Goal: Transaction & Acquisition: Book appointment/travel/reservation

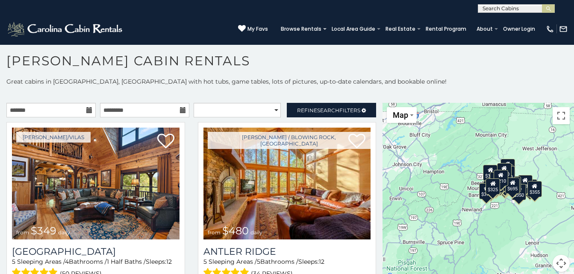
scroll to position [5, 0]
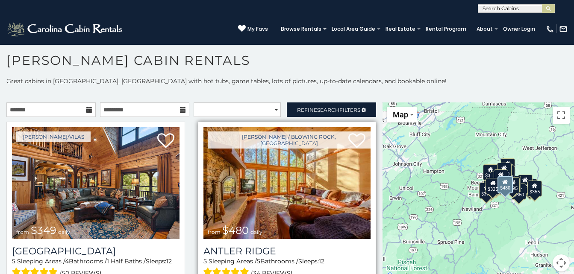
click at [293, 190] on img at bounding box center [286, 183] width 167 height 112
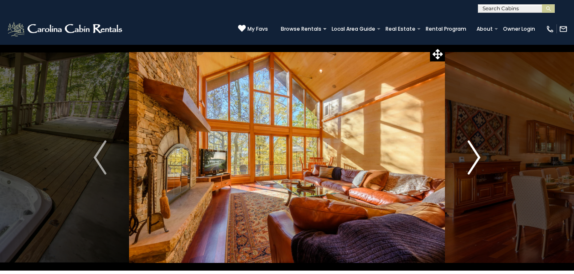
click at [474, 161] on img "Next" at bounding box center [473, 158] width 13 height 34
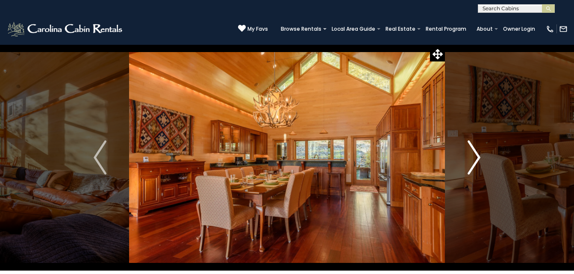
click at [474, 161] on img "Next" at bounding box center [473, 158] width 13 height 34
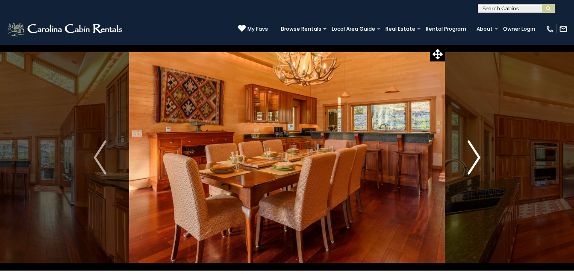
click at [474, 161] on img "Next" at bounding box center [473, 158] width 13 height 34
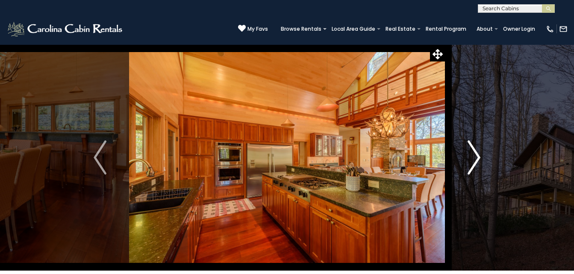
click at [474, 161] on img "Next" at bounding box center [473, 158] width 13 height 34
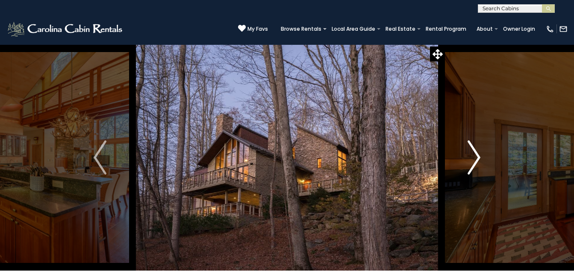
click at [474, 161] on img "Next" at bounding box center [473, 158] width 13 height 34
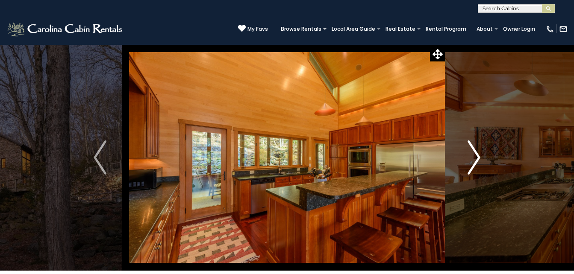
click at [474, 161] on img "Next" at bounding box center [473, 158] width 13 height 34
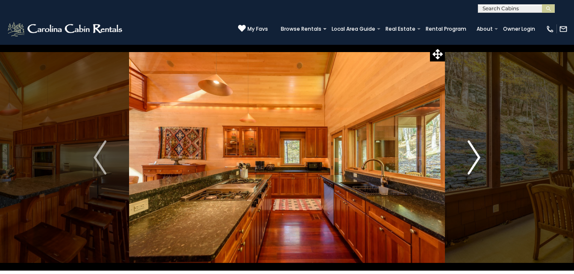
click at [474, 161] on img "Next" at bounding box center [473, 158] width 13 height 34
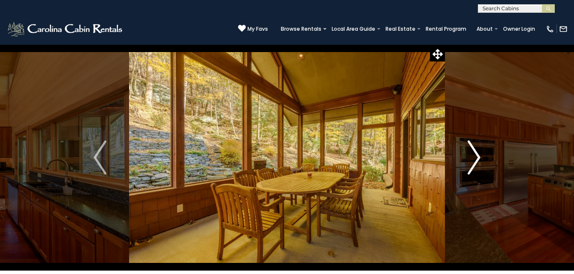
click at [474, 161] on img "Next" at bounding box center [473, 158] width 13 height 34
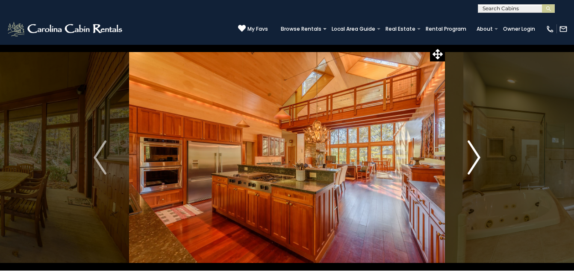
click at [474, 161] on img "Next" at bounding box center [473, 158] width 13 height 34
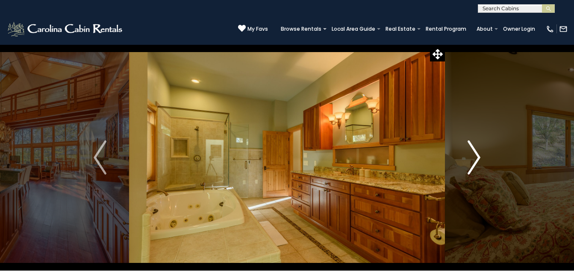
click at [474, 161] on img "Next" at bounding box center [473, 158] width 13 height 34
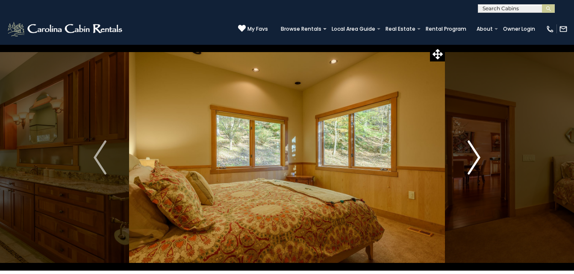
click at [474, 161] on img "Next" at bounding box center [473, 158] width 13 height 34
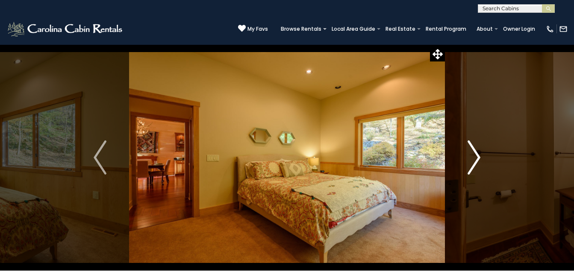
click at [474, 161] on img "Next" at bounding box center [473, 158] width 13 height 34
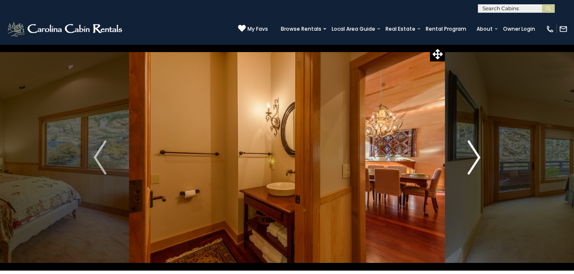
click at [474, 161] on img "Next" at bounding box center [473, 158] width 13 height 34
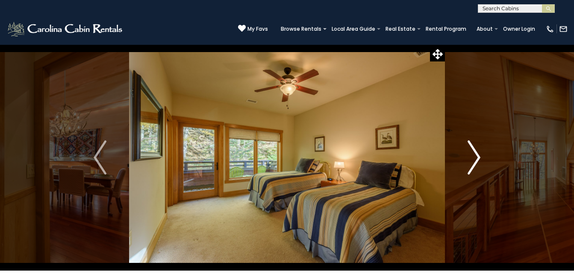
click at [474, 161] on img "Next" at bounding box center [473, 158] width 13 height 34
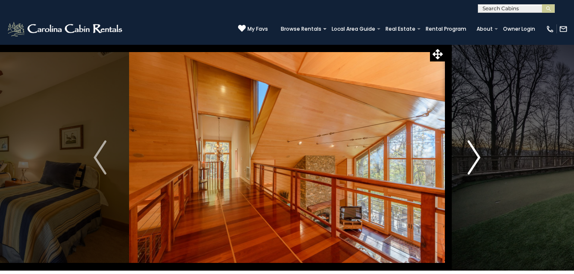
click at [474, 161] on img "Next" at bounding box center [473, 158] width 13 height 34
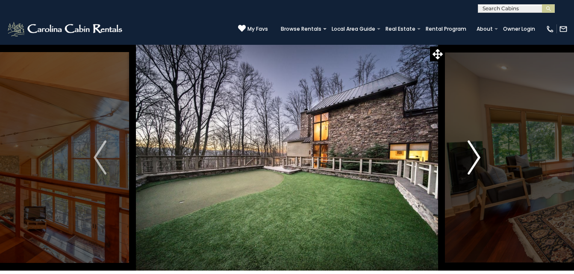
click at [474, 161] on img "Next" at bounding box center [473, 158] width 13 height 34
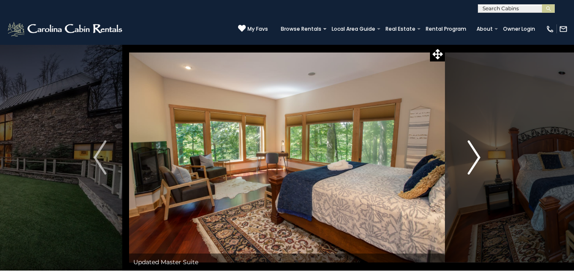
click at [474, 161] on img "Next" at bounding box center [473, 158] width 13 height 34
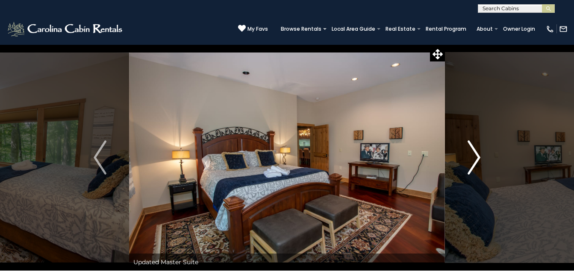
click at [474, 161] on img "Next" at bounding box center [473, 158] width 13 height 34
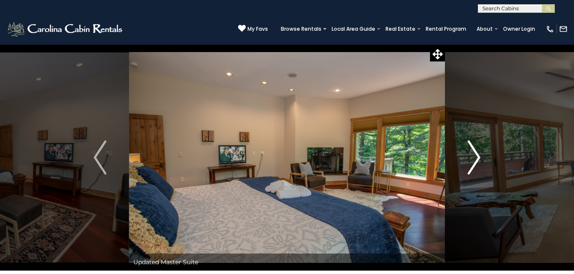
click at [474, 161] on img "Next" at bounding box center [473, 158] width 13 height 34
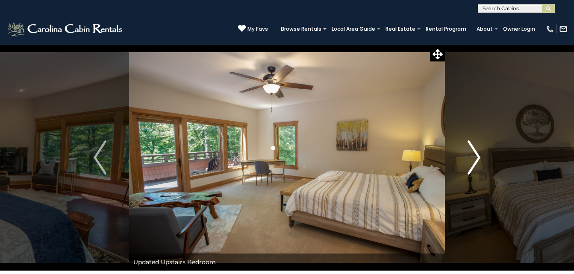
click at [474, 161] on img "Next" at bounding box center [473, 158] width 13 height 34
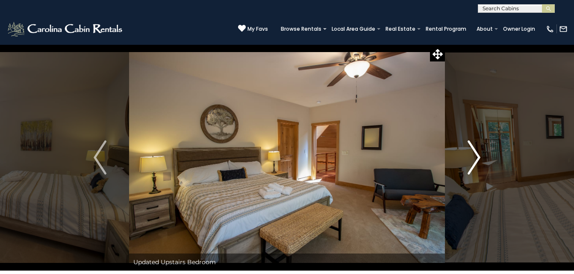
click at [474, 161] on img "Next" at bounding box center [473, 158] width 13 height 34
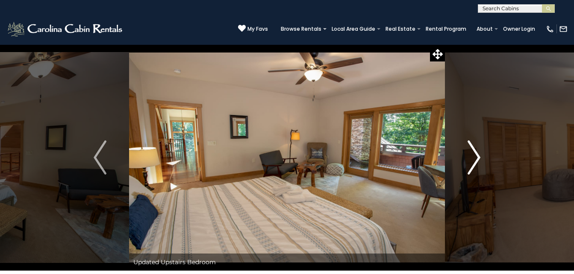
click at [474, 161] on img "Next" at bounding box center [473, 158] width 13 height 34
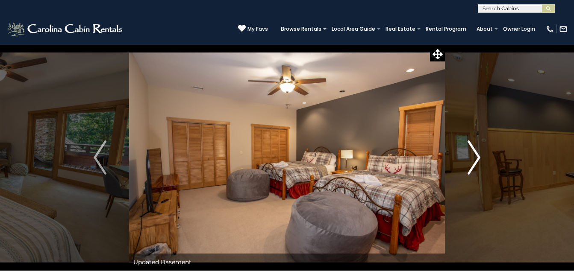
click at [474, 161] on img "Next" at bounding box center [473, 158] width 13 height 34
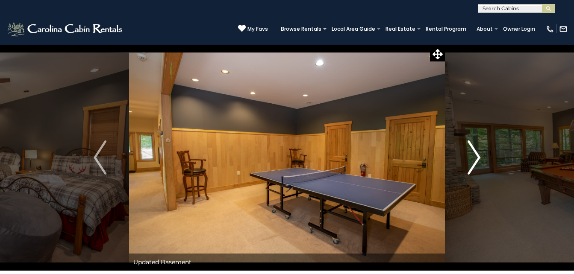
click at [474, 161] on img "Next" at bounding box center [473, 158] width 13 height 34
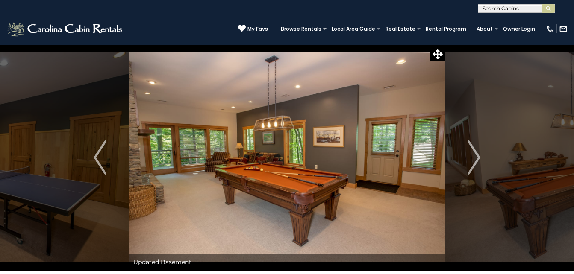
click at [348, 111] on img at bounding box center [287, 157] width 316 height 226
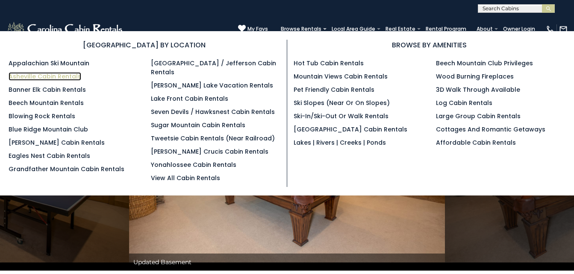
click at [56, 74] on link "Asheville Cabin Rentals" at bounding box center [45, 76] width 73 height 9
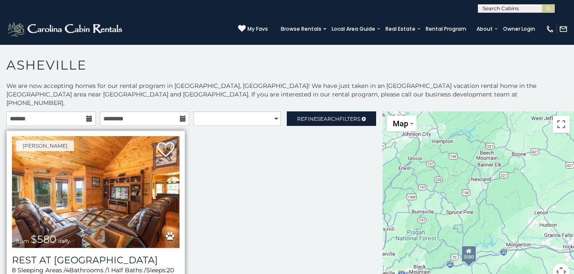
click at [90, 172] on img at bounding box center [95, 192] width 167 height 112
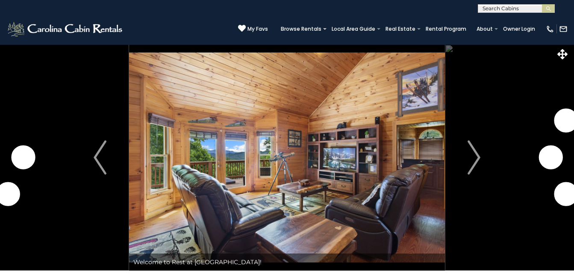
click at [474, 164] on img "Next" at bounding box center [473, 158] width 13 height 34
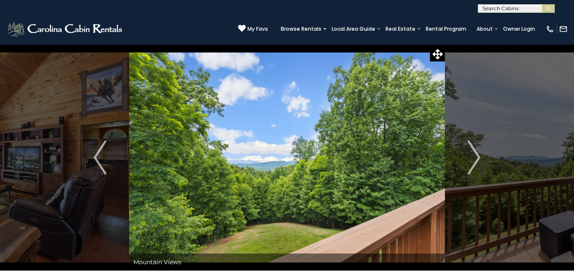
click at [474, 164] on img "Next" at bounding box center [473, 158] width 13 height 34
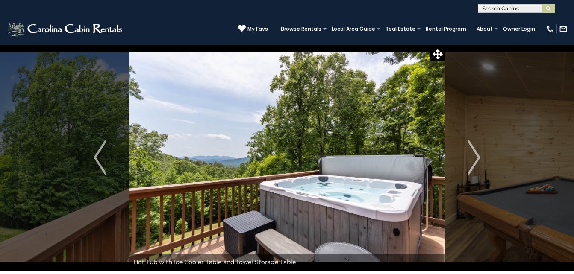
click at [474, 164] on img "Next" at bounding box center [473, 158] width 13 height 34
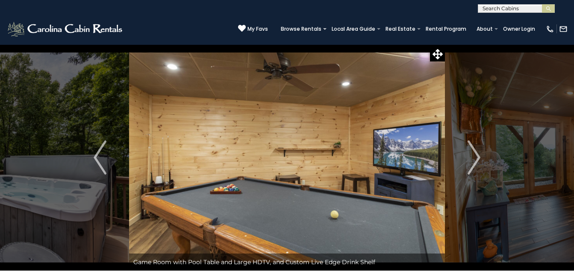
click at [474, 164] on img "Next" at bounding box center [473, 158] width 13 height 34
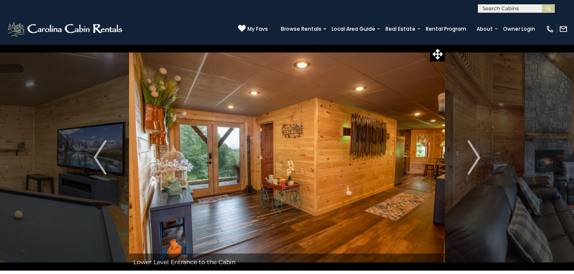
click at [474, 164] on img "Next" at bounding box center [473, 158] width 13 height 34
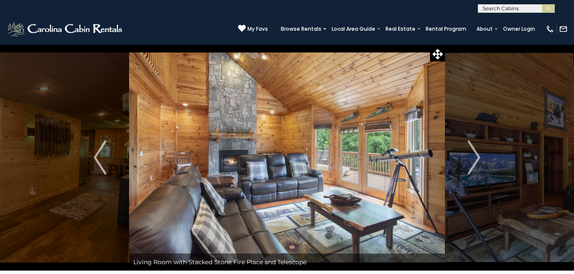
click at [474, 164] on img "Next" at bounding box center [473, 158] width 13 height 34
